Goal: Information Seeking & Learning: Find specific fact

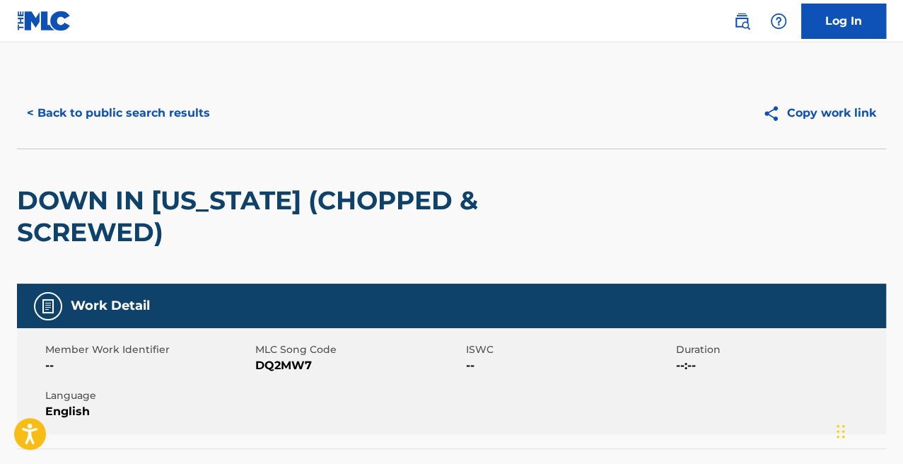
click at [69, 104] on button "< Back to public search results" at bounding box center [118, 112] width 203 height 35
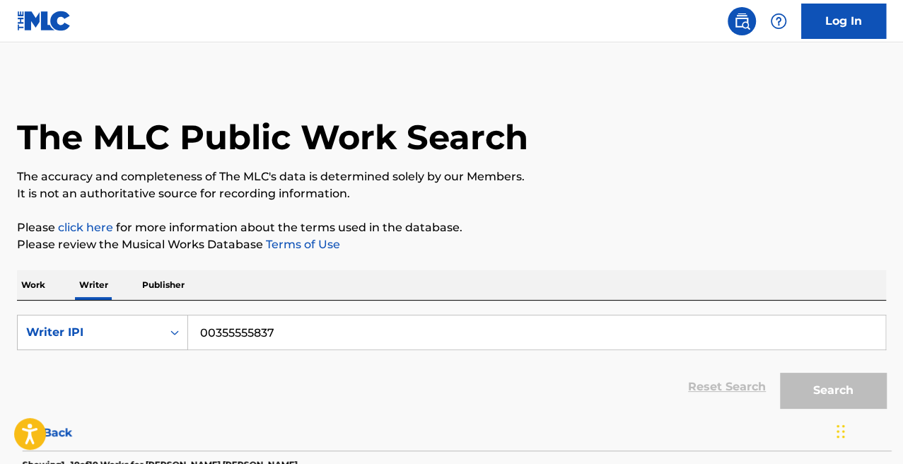
scroll to position [69, 0]
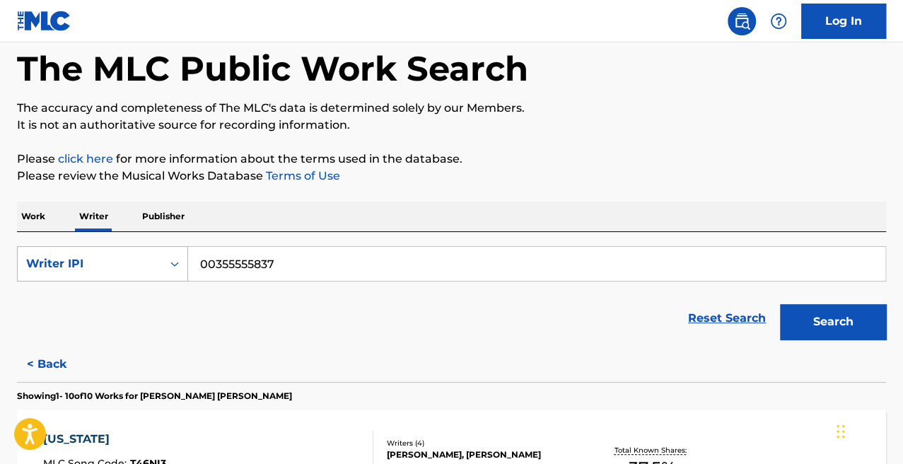
click at [118, 274] on div "Writer IPI" at bounding box center [90, 263] width 144 height 27
click at [115, 289] on div "Writer Name" at bounding box center [103, 298] width 170 height 35
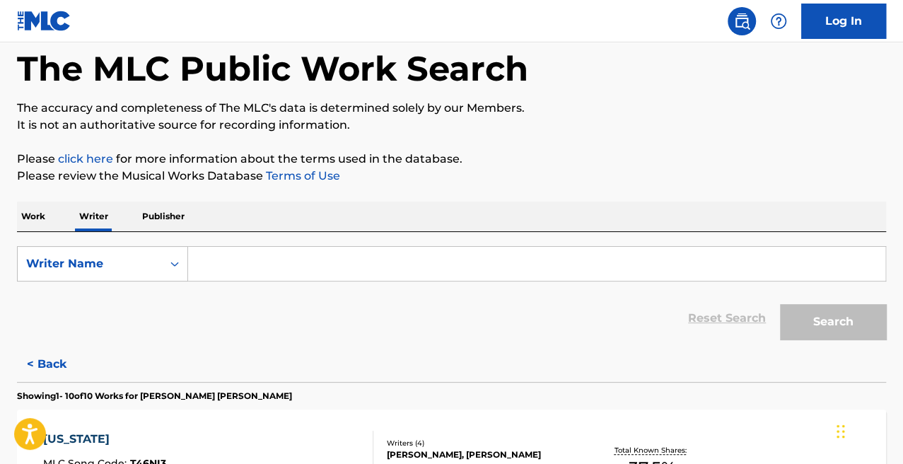
click at [268, 249] on input "Search Form" at bounding box center [536, 264] width 697 height 34
paste input "[PERSON_NAME]"
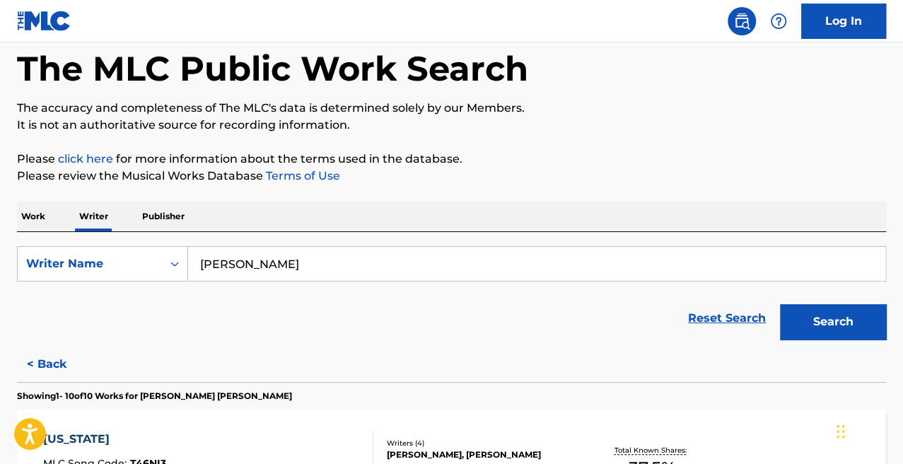
type input "[PERSON_NAME]"
click at [780, 304] on button "Search" at bounding box center [833, 321] width 106 height 35
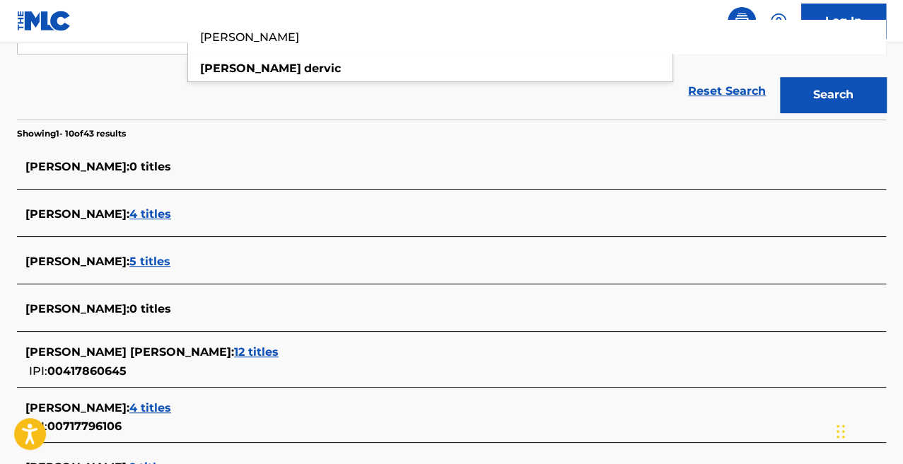
scroll to position [329, 0]
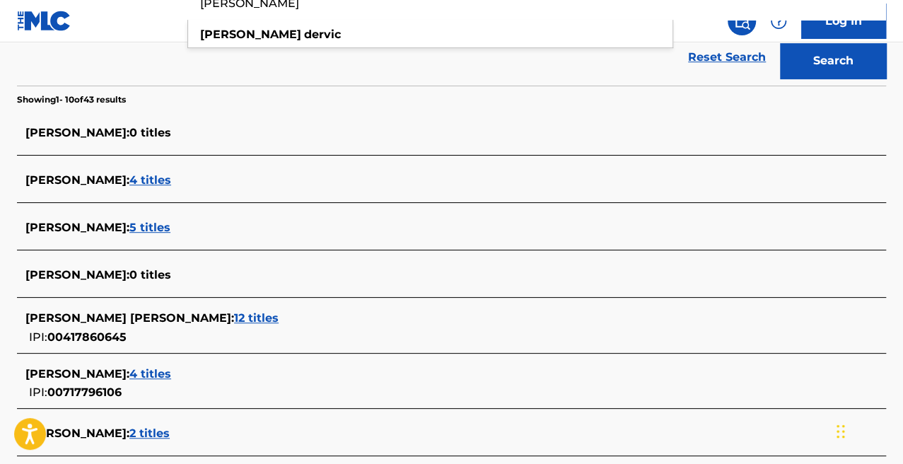
click at [144, 221] on span "5 titles" at bounding box center [149, 227] width 41 height 13
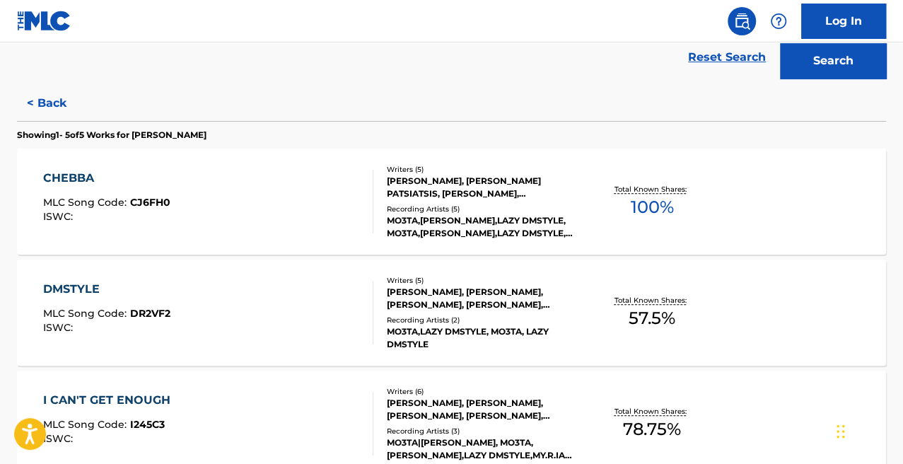
click at [295, 212] on div "CHEBBA MLC Song Code : CJ6FH0 ISWC :" at bounding box center [208, 202] width 330 height 64
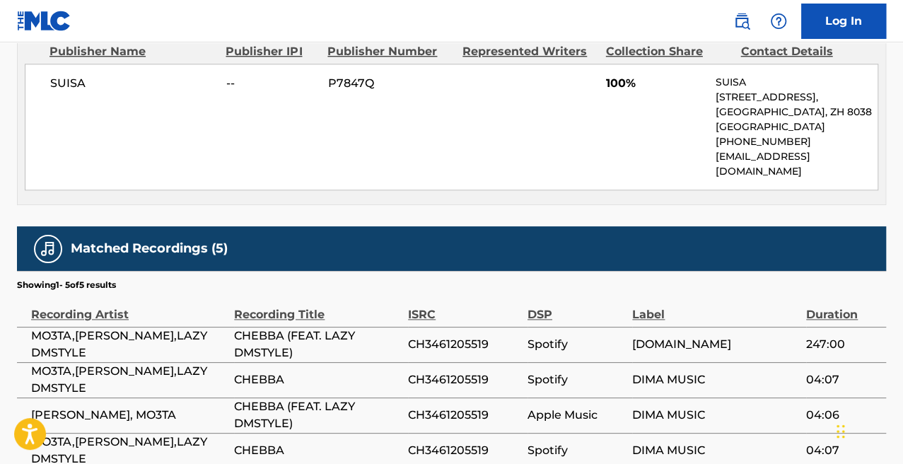
scroll to position [592, 0]
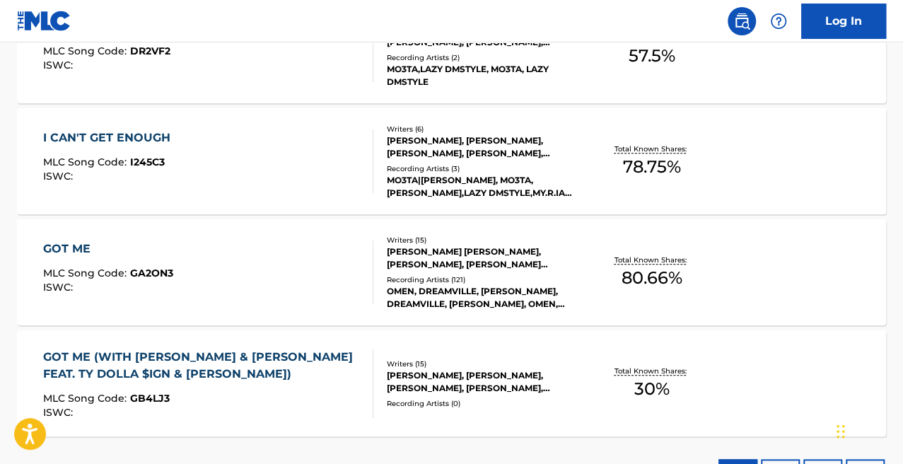
click at [300, 276] on div "GOT ME MLC Song Code : GA2ON3 ISWC :" at bounding box center [208, 272] width 330 height 64
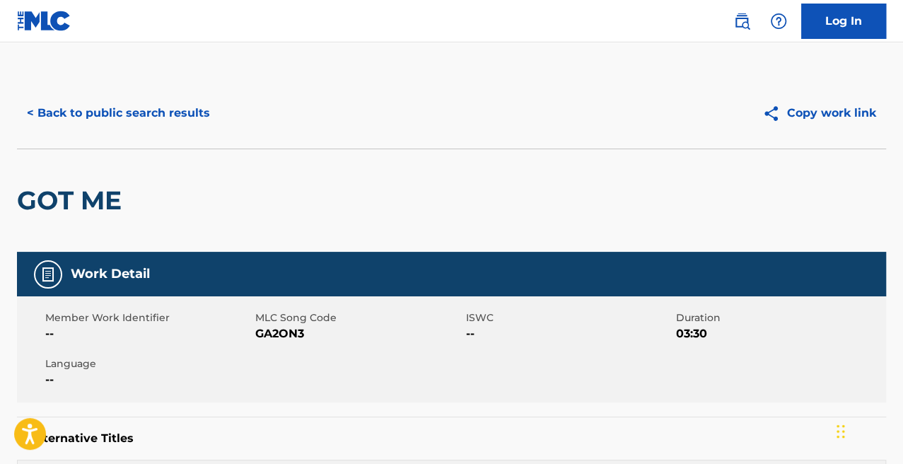
click at [53, 115] on button "< Back to public search results" at bounding box center [118, 112] width 203 height 35
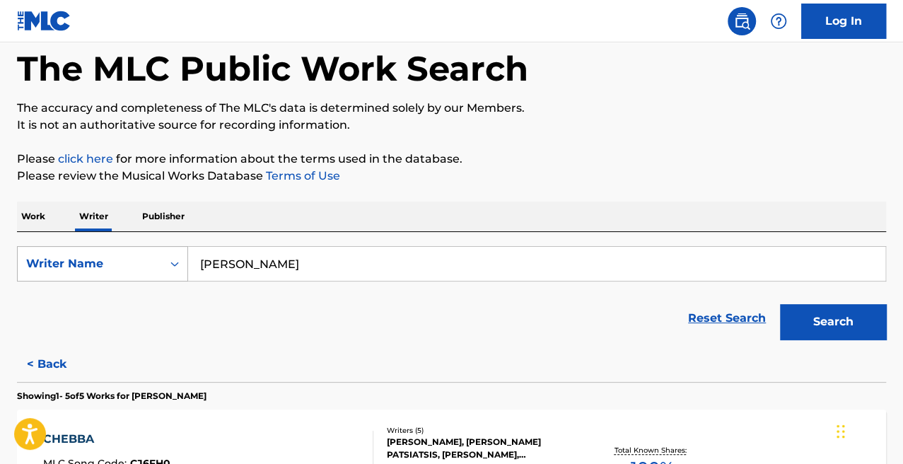
click at [104, 258] on div "Writer Name" at bounding box center [89, 263] width 127 height 17
click at [48, 216] on p "Work" at bounding box center [33, 216] width 33 height 30
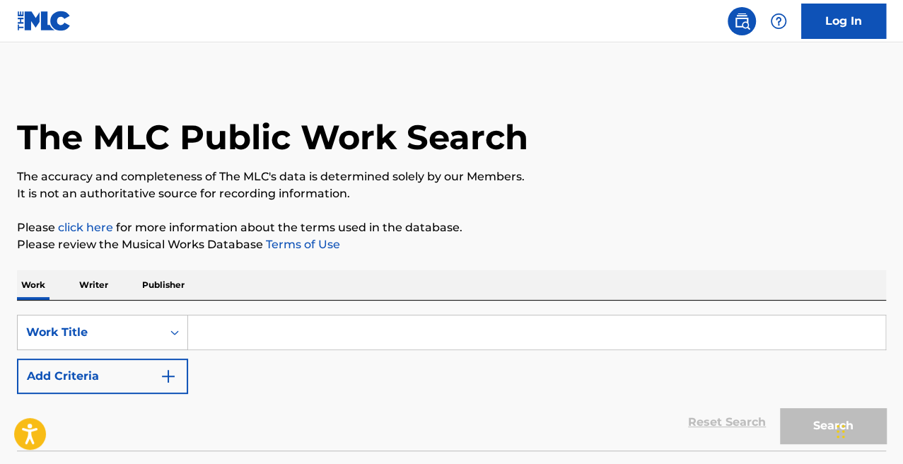
click at [295, 342] on input "Search Form" at bounding box center [536, 332] width 697 height 34
paste input "Affalterbach"
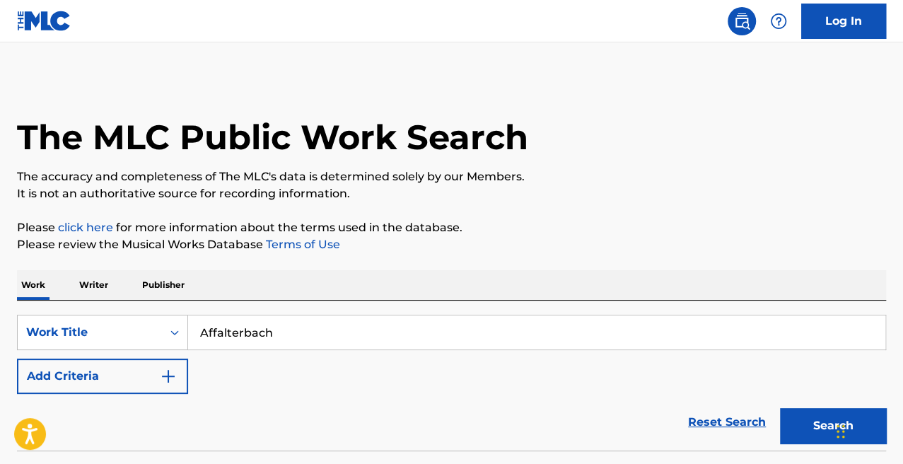
type input "Affalterbach"
click at [780, 408] on button "Search" at bounding box center [833, 425] width 106 height 35
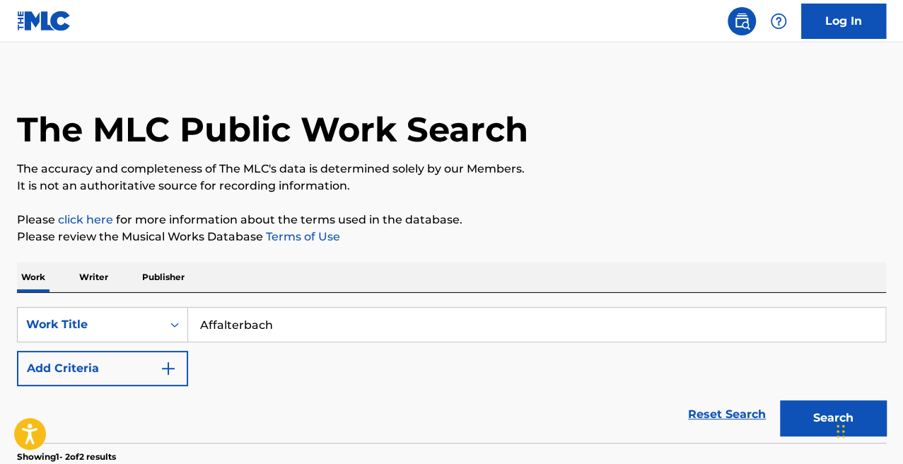
click at [329, 377] on div "SearchWithCriteria7e38efd8-0c5b-40ff-ac8d-51106abdef3e Work Title Affalterbach …" at bounding box center [451, 346] width 869 height 79
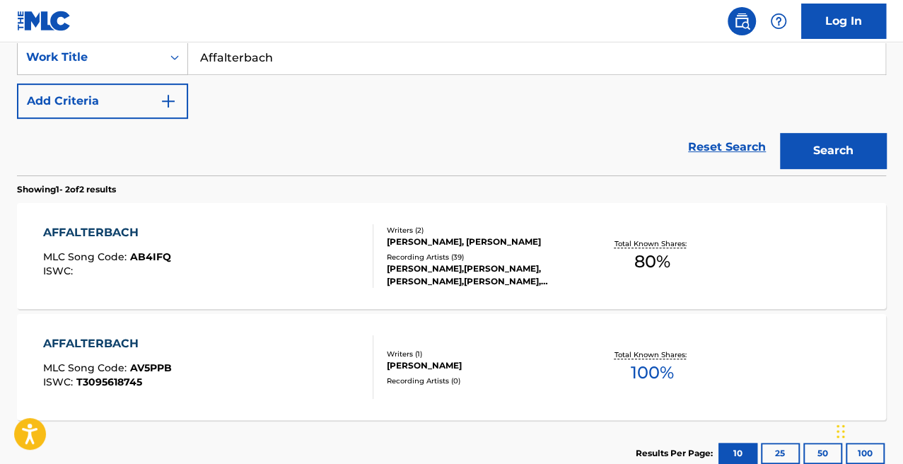
click at [230, 283] on div "AFFALTERBACH MLC Song Code : AB4IFQ ISWC :" at bounding box center [208, 256] width 330 height 64
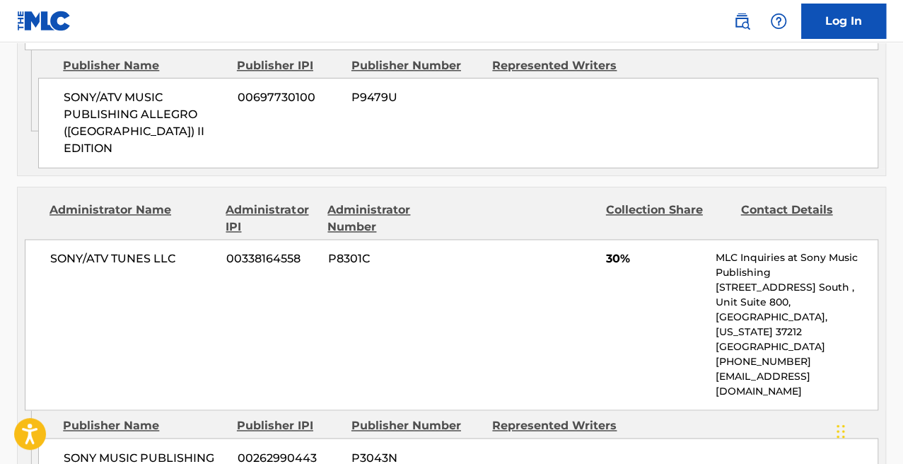
scroll to position [897, 0]
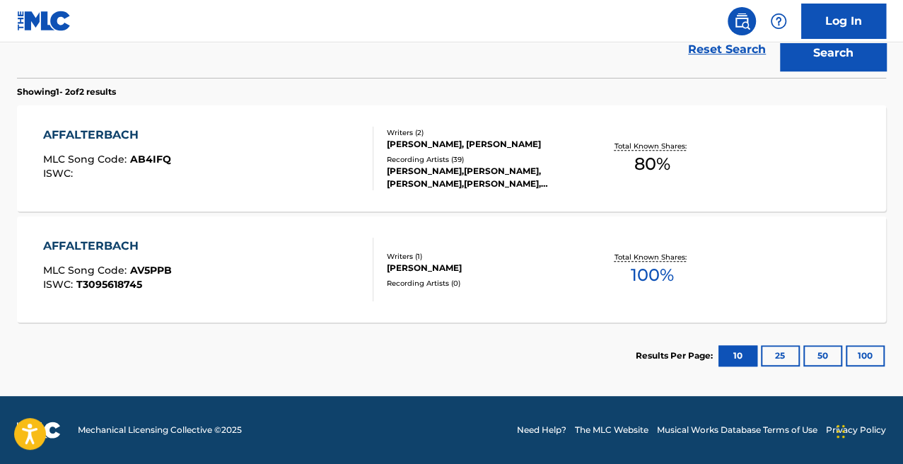
scroll to position [275, 0]
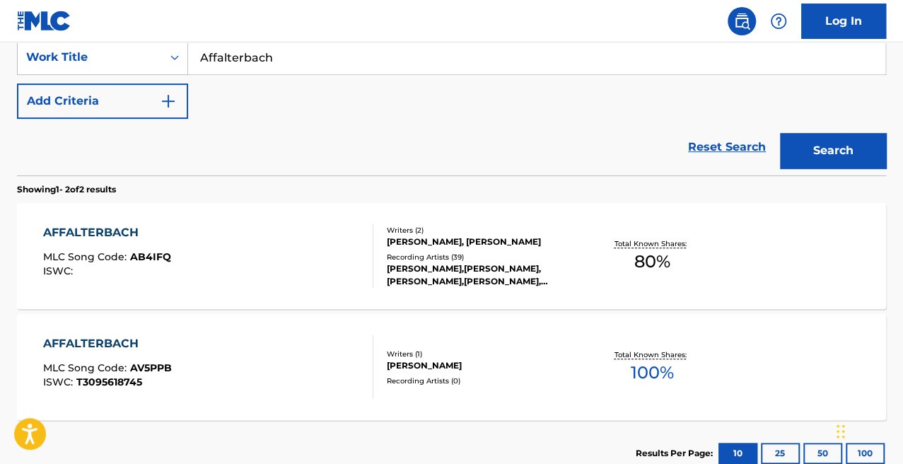
click at [226, 365] on div "AFFALTERBACH MLC Song Code : AV5PPB ISWC : T3095618745" at bounding box center [208, 367] width 330 height 64
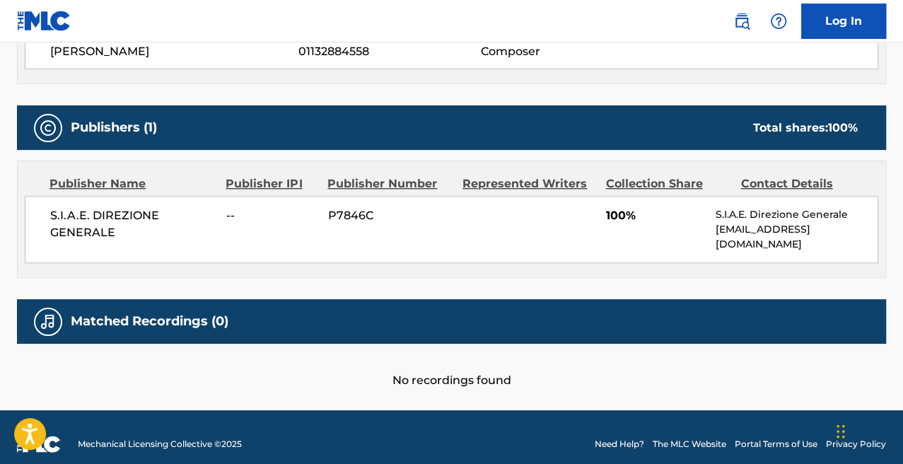
scroll to position [554, 0]
